Goal: Task Accomplishment & Management: Use online tool/utility

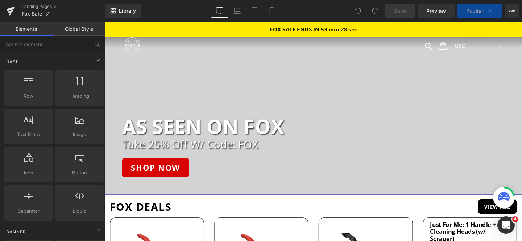
click at [218, 152] on h2 "Take 25% Off W/ Code: FOX" at bounding box center [333, 150] width 420 height 13
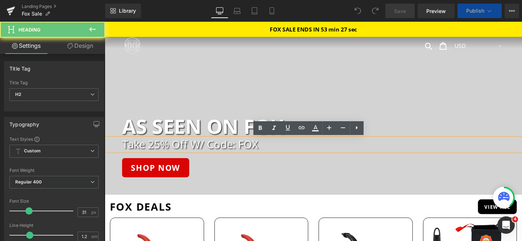
click at [167, 153] on h2 "Take 25% Off W/ Code: FOX" at bounding box center [333, 150] width 420 height 13
click at [160, 151] on h2 "Take 25% Off W/ Code: FOX" at bounding box center [333, 150] width 420 height 13
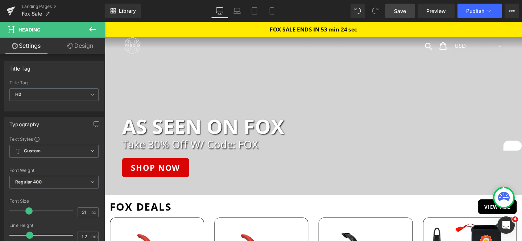
click at [399, 12] on span "Save" at bounding box center [400, 11] width 12 height 8
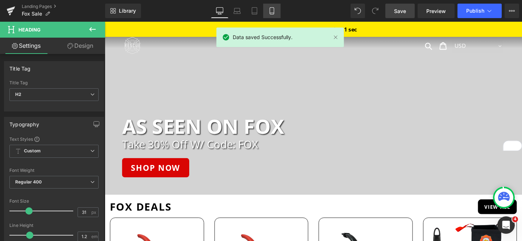
click at [266, 12] on link "Mobile" at bounding box center [271, 11] width 17 height 14
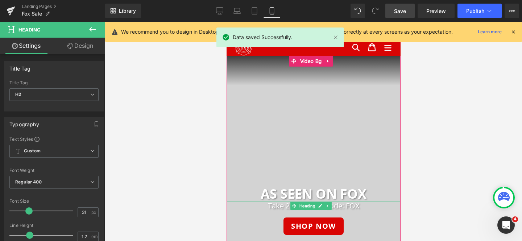
click at [288, 206] on h2 "Take 25% Off W/ Code: FOX" at bounding box center [313, 206] width 174 height 9
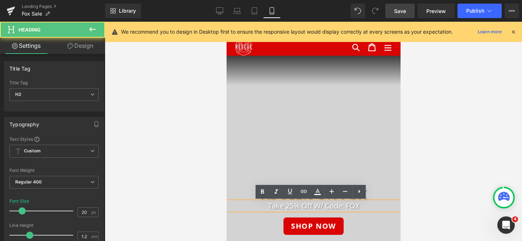
click at [287, 205] on h2 "Take 25% Off W/ Code: FOX" at bounding box center [313, 206] width 174 height 9
click at [289, 206] on h2 "Take 25% Off W/ Code: FOX" at bounding box center [313, 206] width 174 height 9
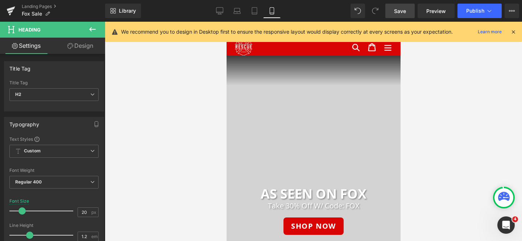
click at [400, 11] on span "Save" at bounding box center [400, 11] width 12 height 8
click at [470, 9] on span "Publish" at bounding box center [475, 11] width 18 height 6
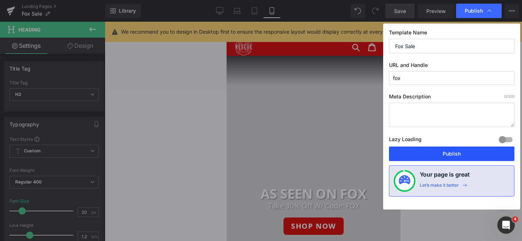
click at [428, 150] on button "Publish" at bounding box center [451, 154] width 125 height 14
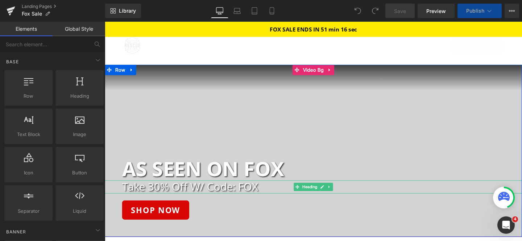
click at [208, 196] on h2 "Take 30% Off W/ Code: FOX" at bounding box center [333, 195] width 420 height 13
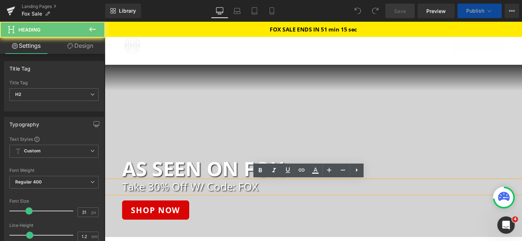
click at [159, 194] on h2 "Take 30% Off W/ Code: FOX" at bounding box center [333, 195] width 420 height 13
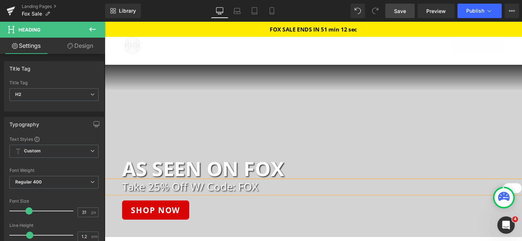
drag, startPoint x: 399, startPoint y: 13, endPoint x: 312, endPoint y: 56, distance: 96.9
click at [399, 13] on span "Save" at bounding box center [400, 11] width 12 height 8
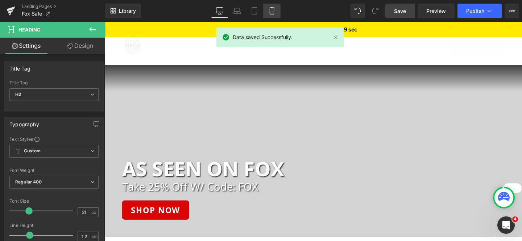
click at [272, 9] on icon at bounding box center [271, 10] width 7 height 7
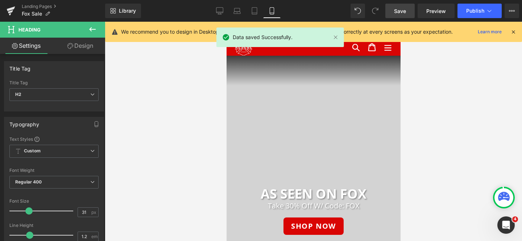
click at [281, 209] on div "Rendering Content" at bounding box center [261, 213] width 45 height 8
click at [281, 208] on h2 "Take 30% Off W/ Code: FOX" at bounding box center [313, 206] width 174 height 9
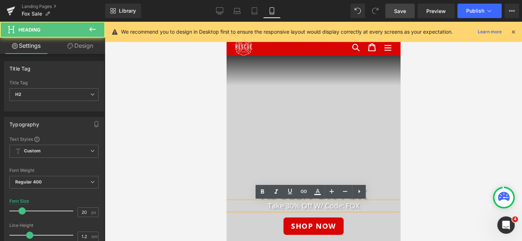
click at [287, 205] on h2 "Take 30% Off W/ Code: FOX" at bounding box center [313, 206] width 174 height 9
click at [289, 205] on h2 "Take 30% Off W/ Code: FOX" at bounding box center [313, 206] width 174 height 9
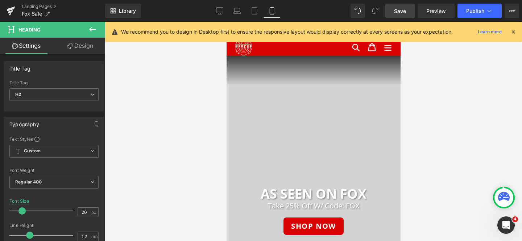
click at [400, 8] on span "Save" at bounding box center [400, 11] width 12 height 8
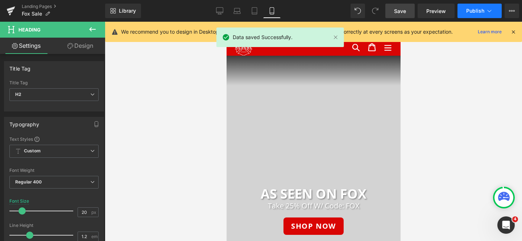
click at [471, 10] on span "Publish" at bounding box center [475, 11] width 18 height 6
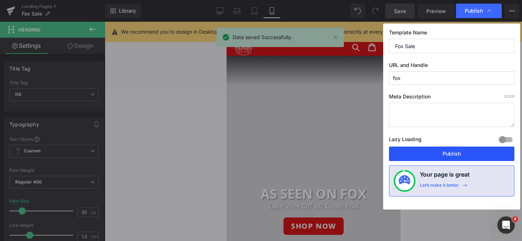
click at [440, 154] on button "Publish" at bounding box center [451, 154] width 125 height 14
